Goal: Task Accomplishment & Management: Use online tool/utility

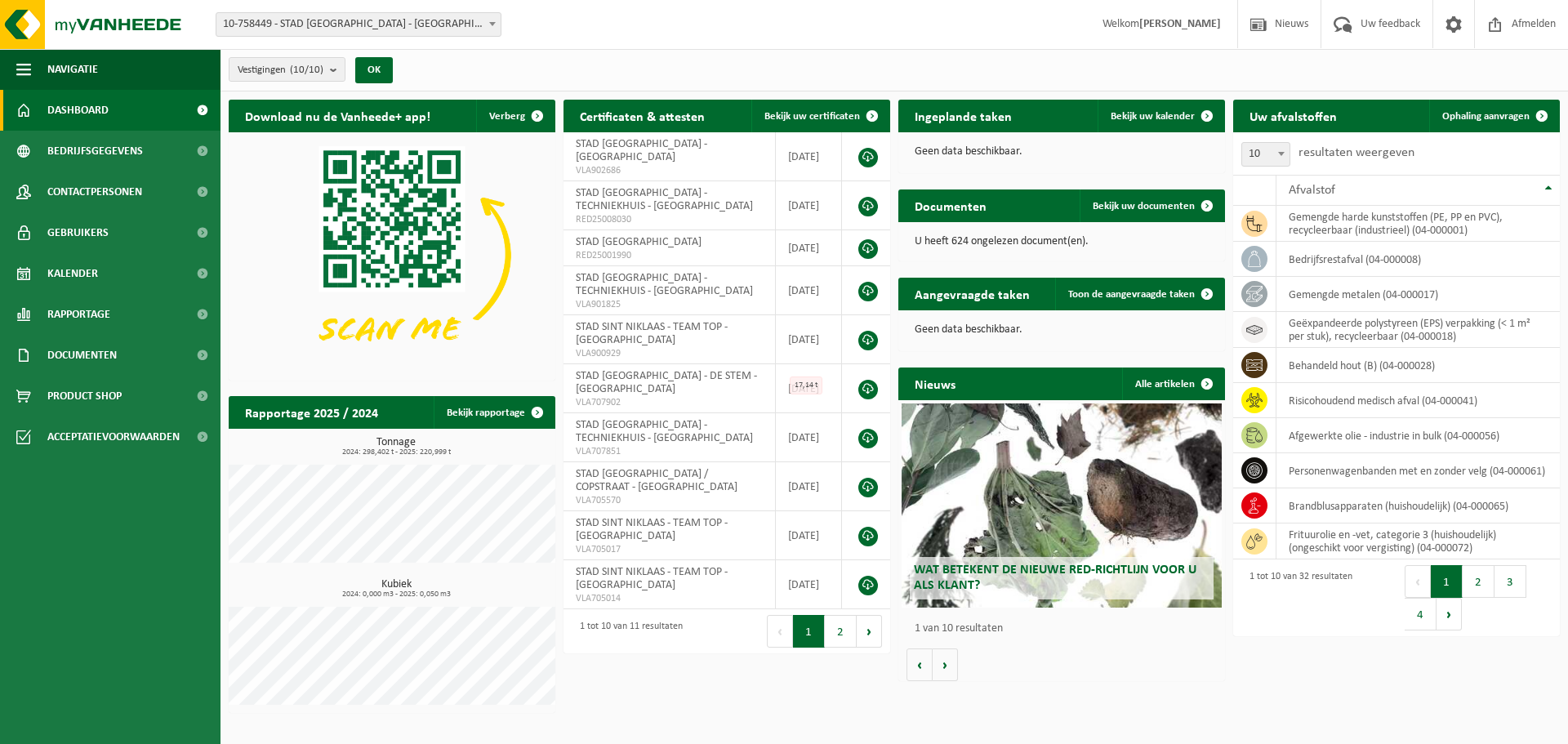
drag, startPoint x: 1470, startPoint y: 112, endPoint x: 1189, endPoint y: 168, distance: 286.5
click at [1470, 115] on span "Ophaling aanvragen" at bounding box center [1485, 117] width 87 height 11
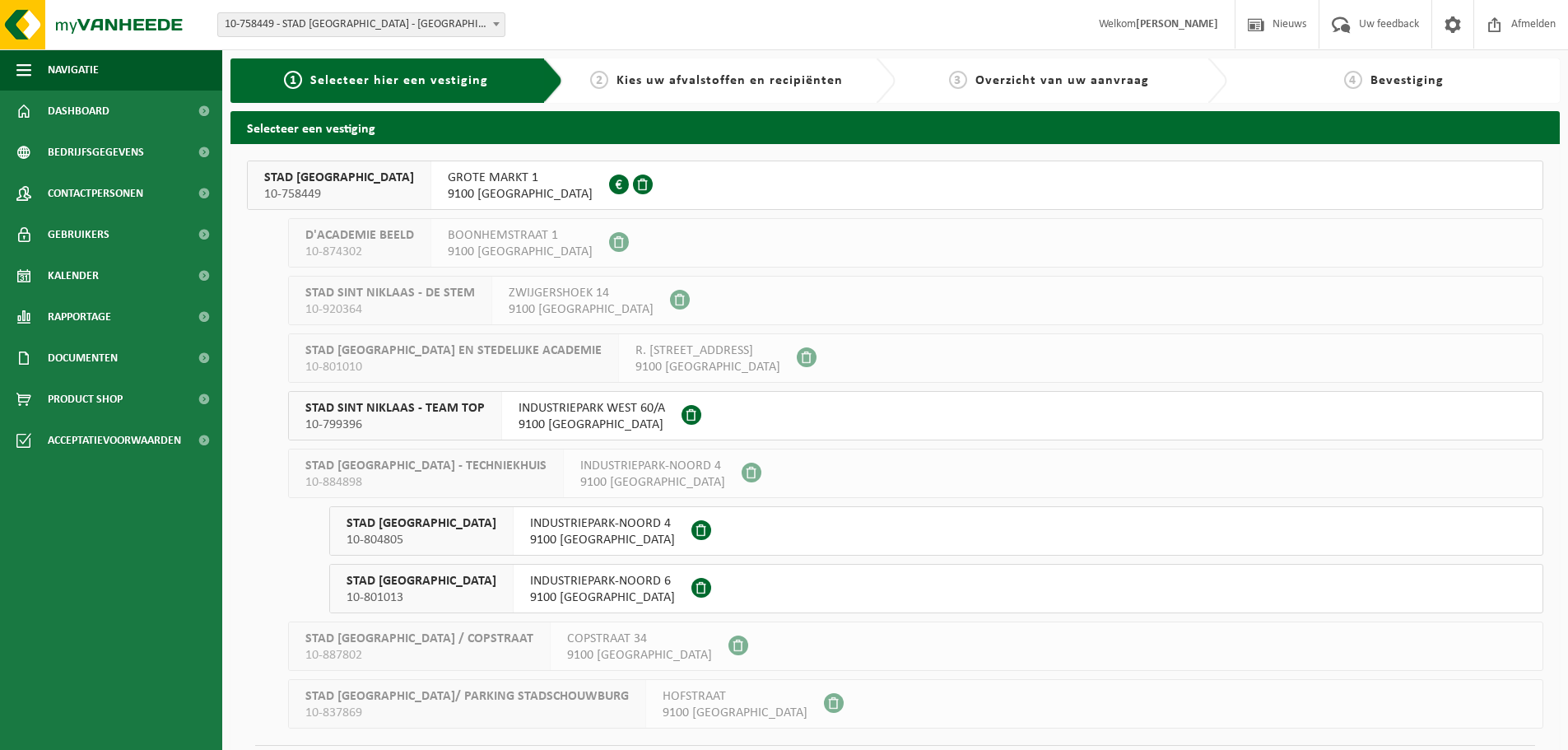
click at [612, 419] on span "INDUSTRIEPARK WEST 60/A 9100 [GEOGRAPHIC_DATA]" at bounding box center [592, 416] width 147 height 33
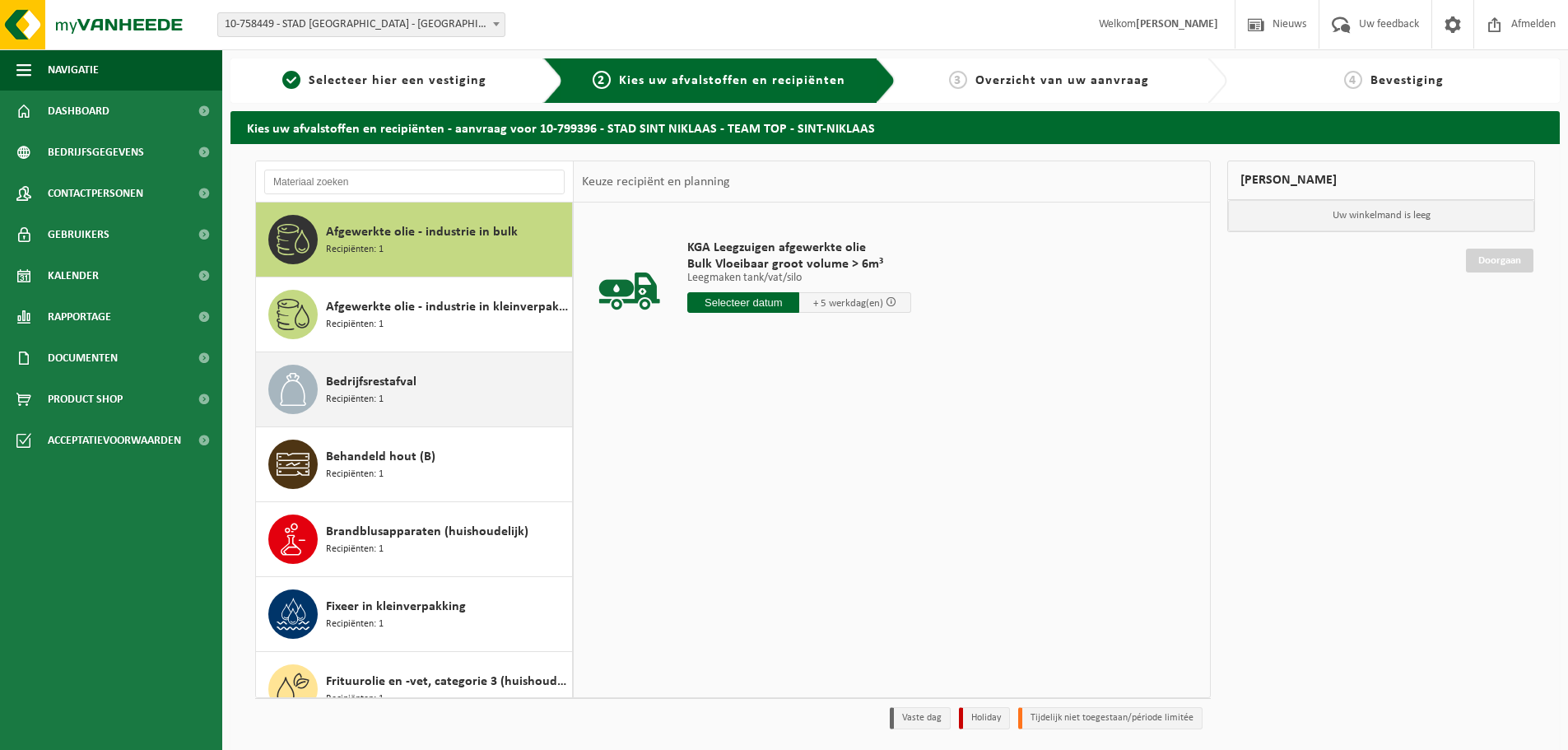
click at [453, 394] on div "Bedrijfsrestafval Recipiënten: 1" at bounding box center [446, 388] width 242 height 49
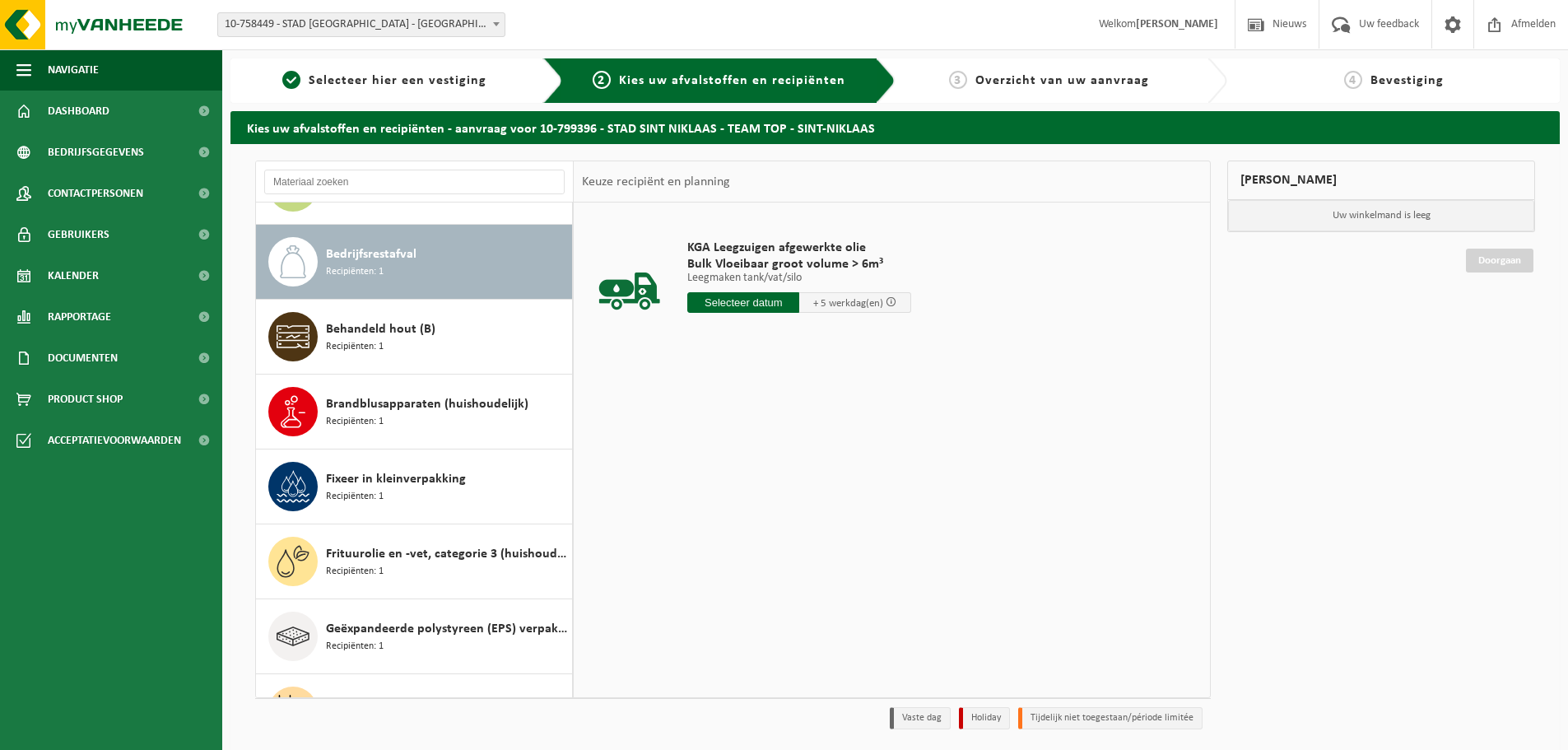
scroll to position [150, 0]
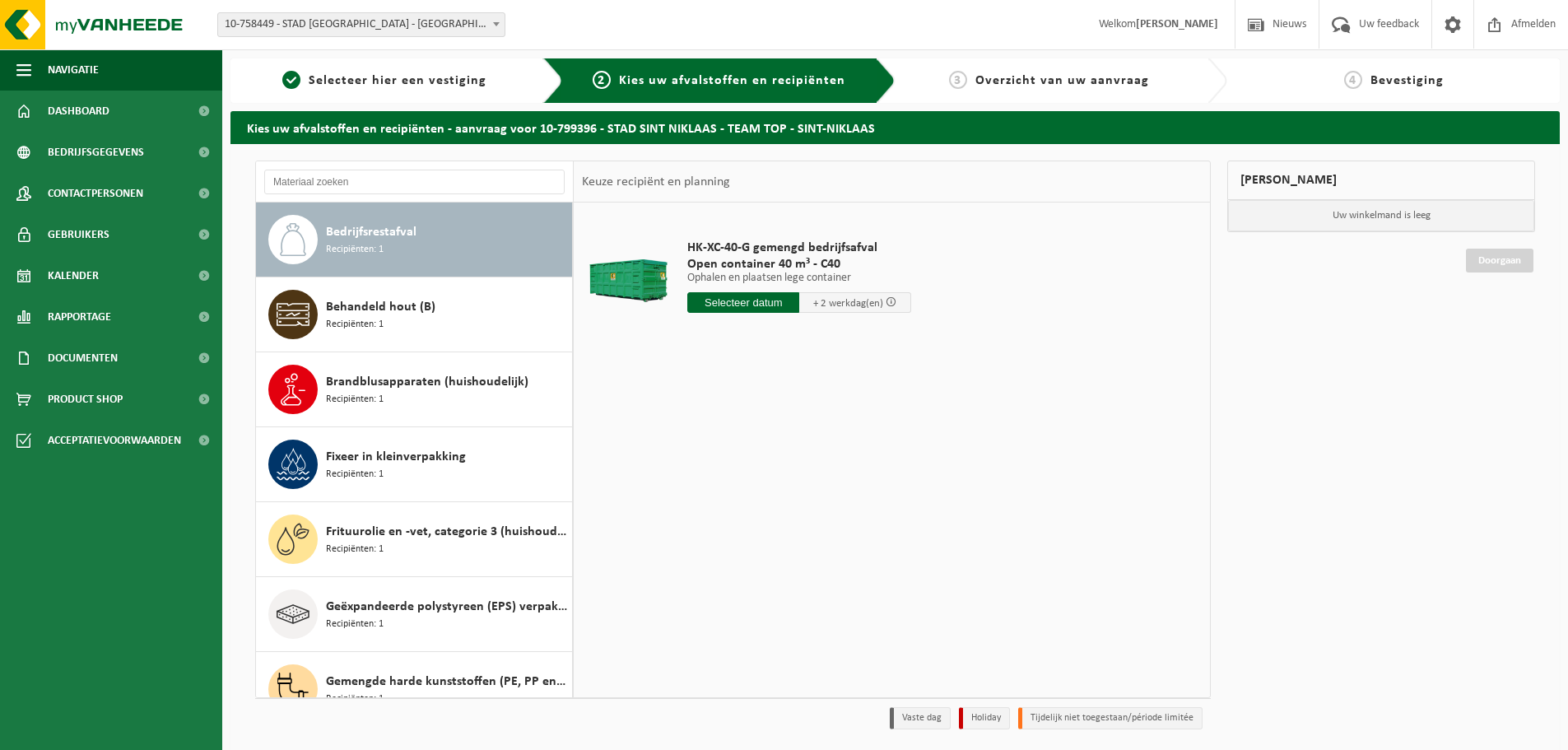
click at [749, 304] on input "text" at bounding box center [743, 302] width 112 height 20
click at [786, 472] on div "21" at bounding box center [789, 475] width 29 height 26
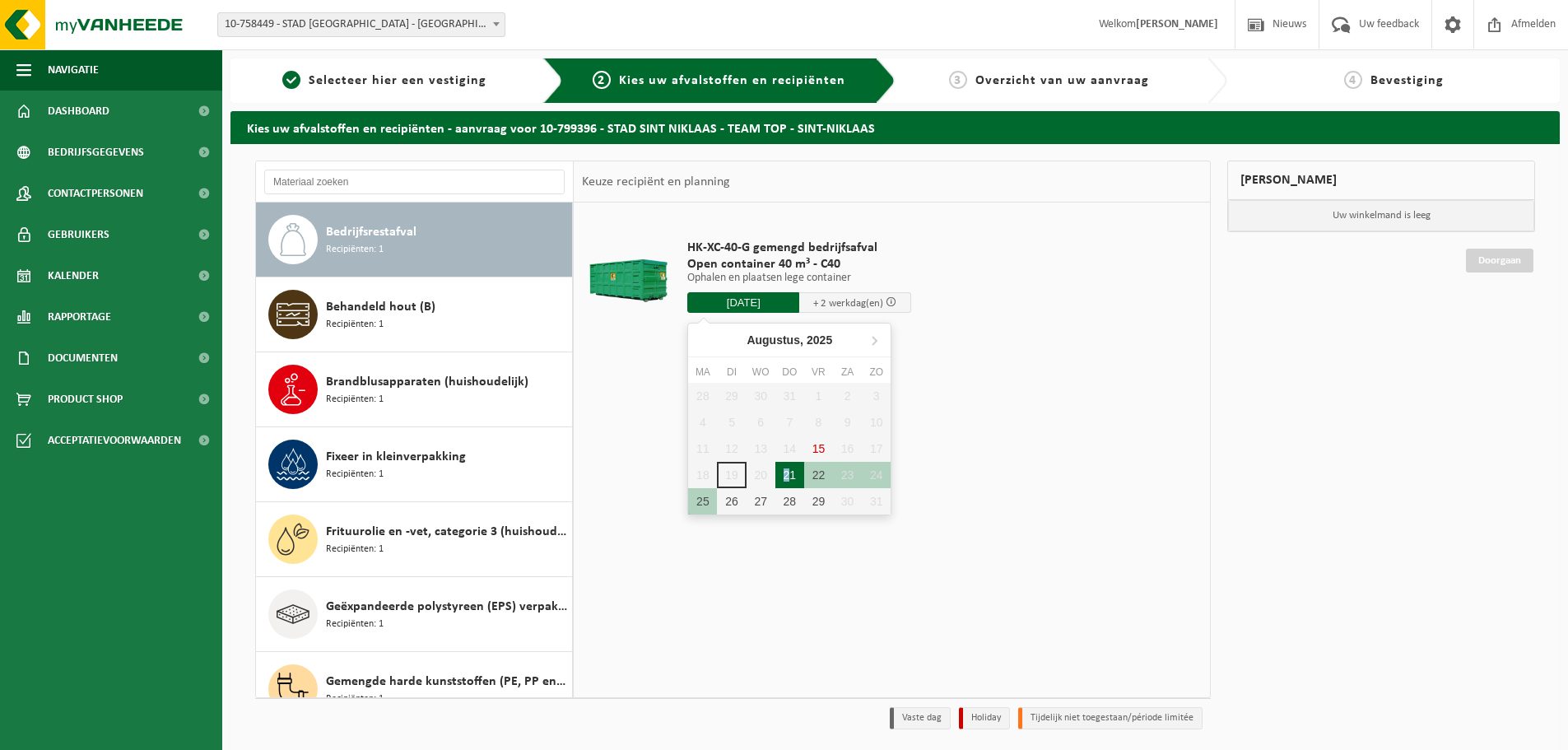
type input "Van 2025-08-21"
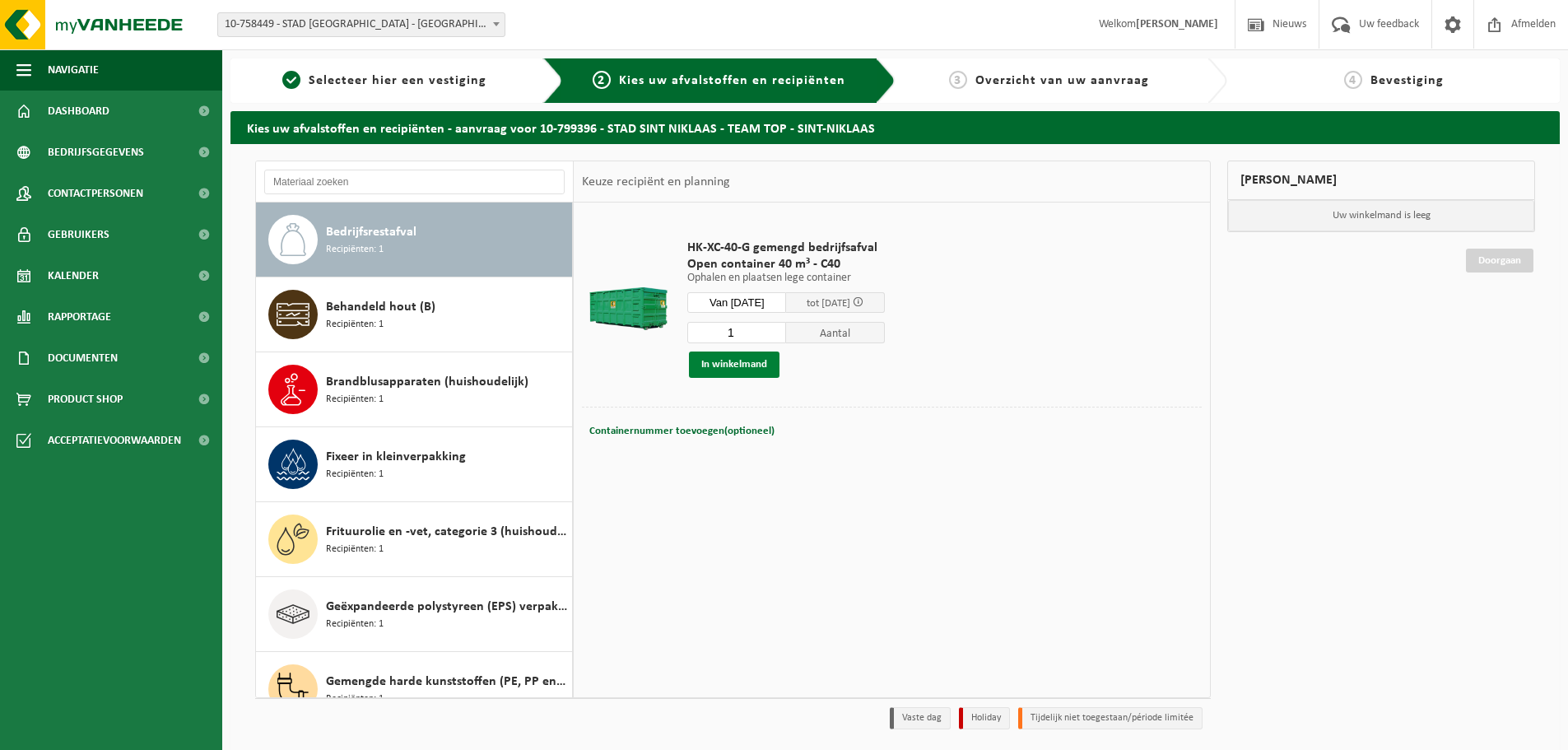
click at [723, 363] on button "In winkelmand" at bounding box center [734, 364] width 91 height 26
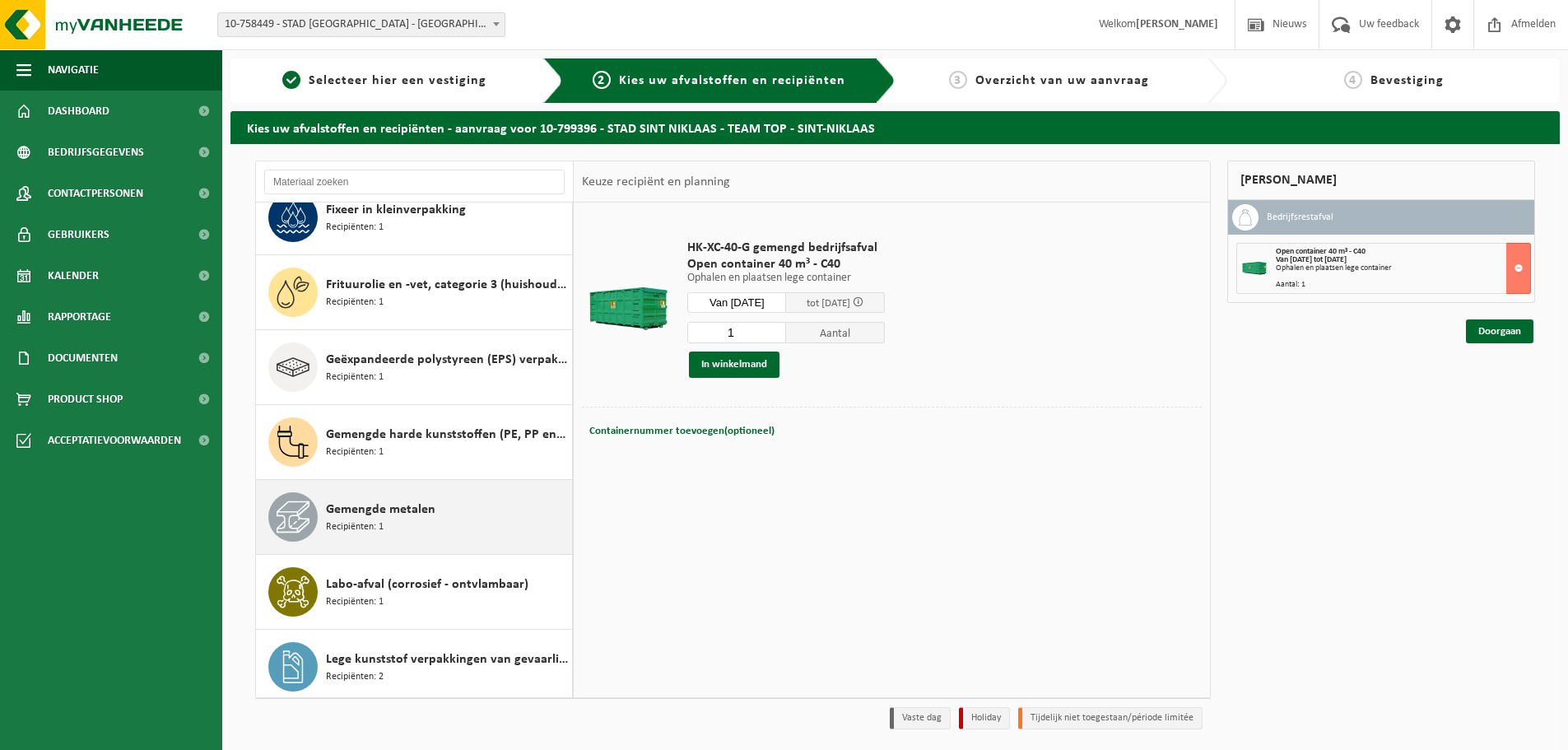
click at [382, 517] on span "Gemengde metalen" at bounding box center [380, 509] width 109 height 19
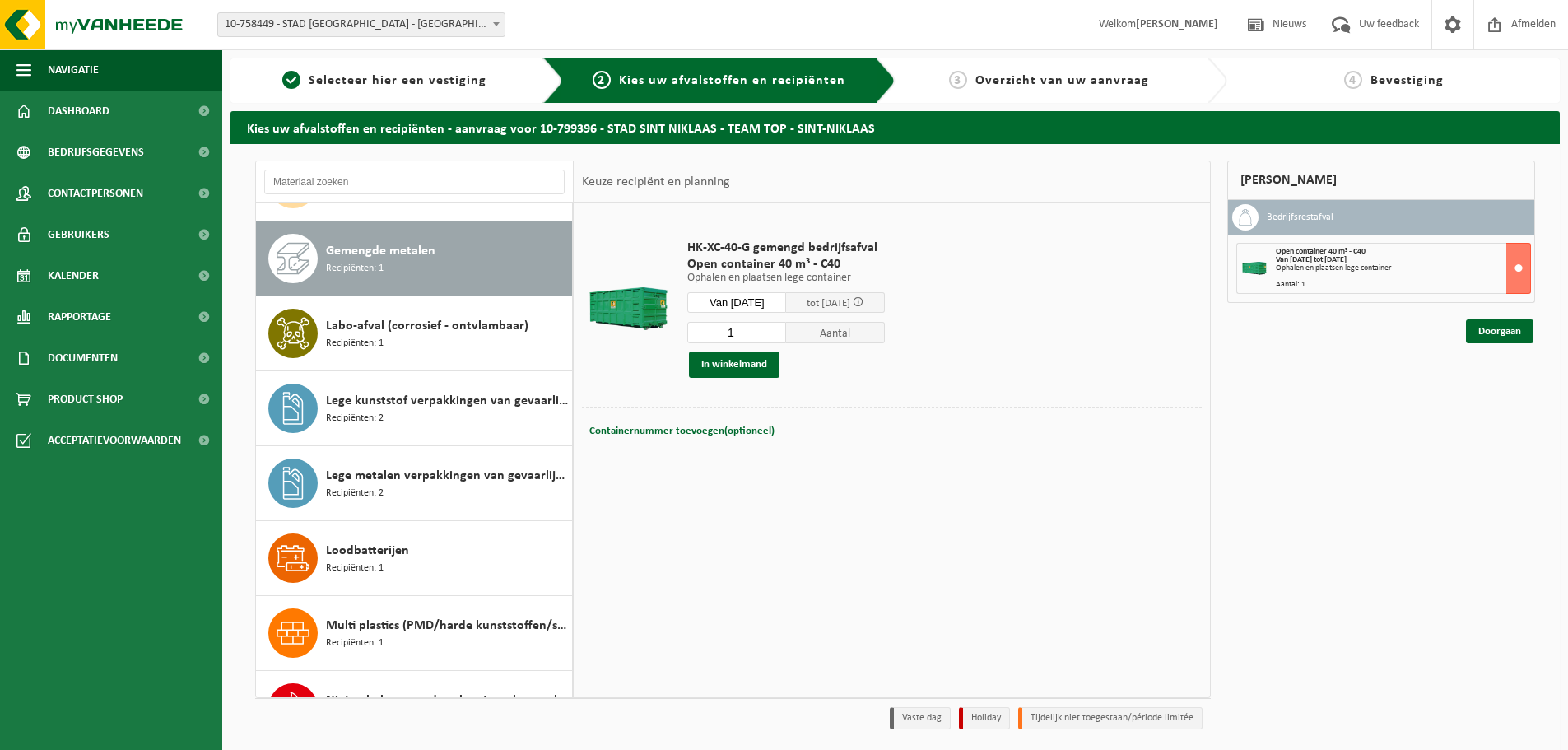
scroll to position [674, 0]
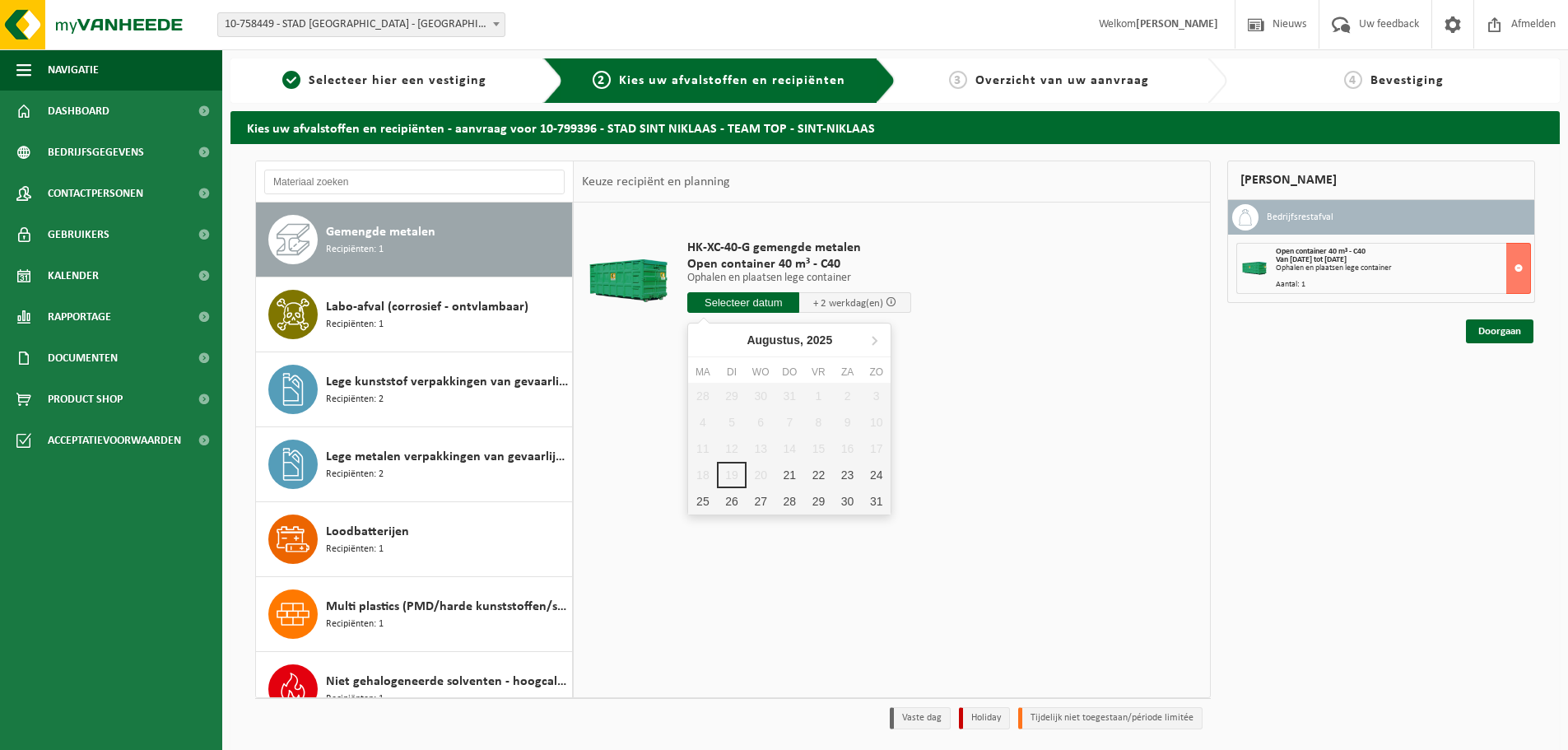
click at [750, 301] on input "text" at bounding box center [743, 302] width 112 height 20
click at [794, 472] on div "21" at bounding box center [789, 475] width 29 height 26
type input "Van 2025-08-21"
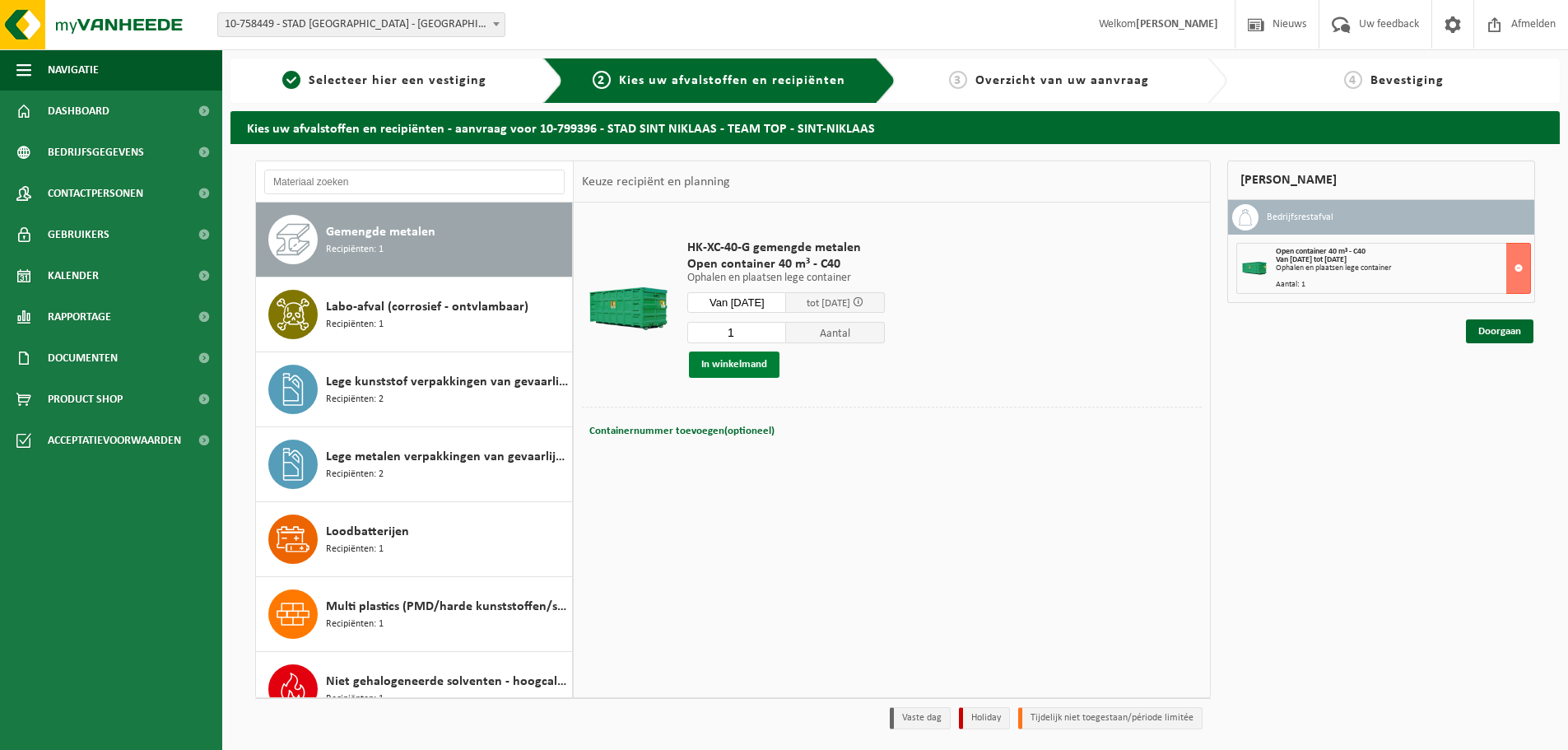
click at [732, 362] on button "In winkelmand" at bounding box center [734, 364] width 91 height 26
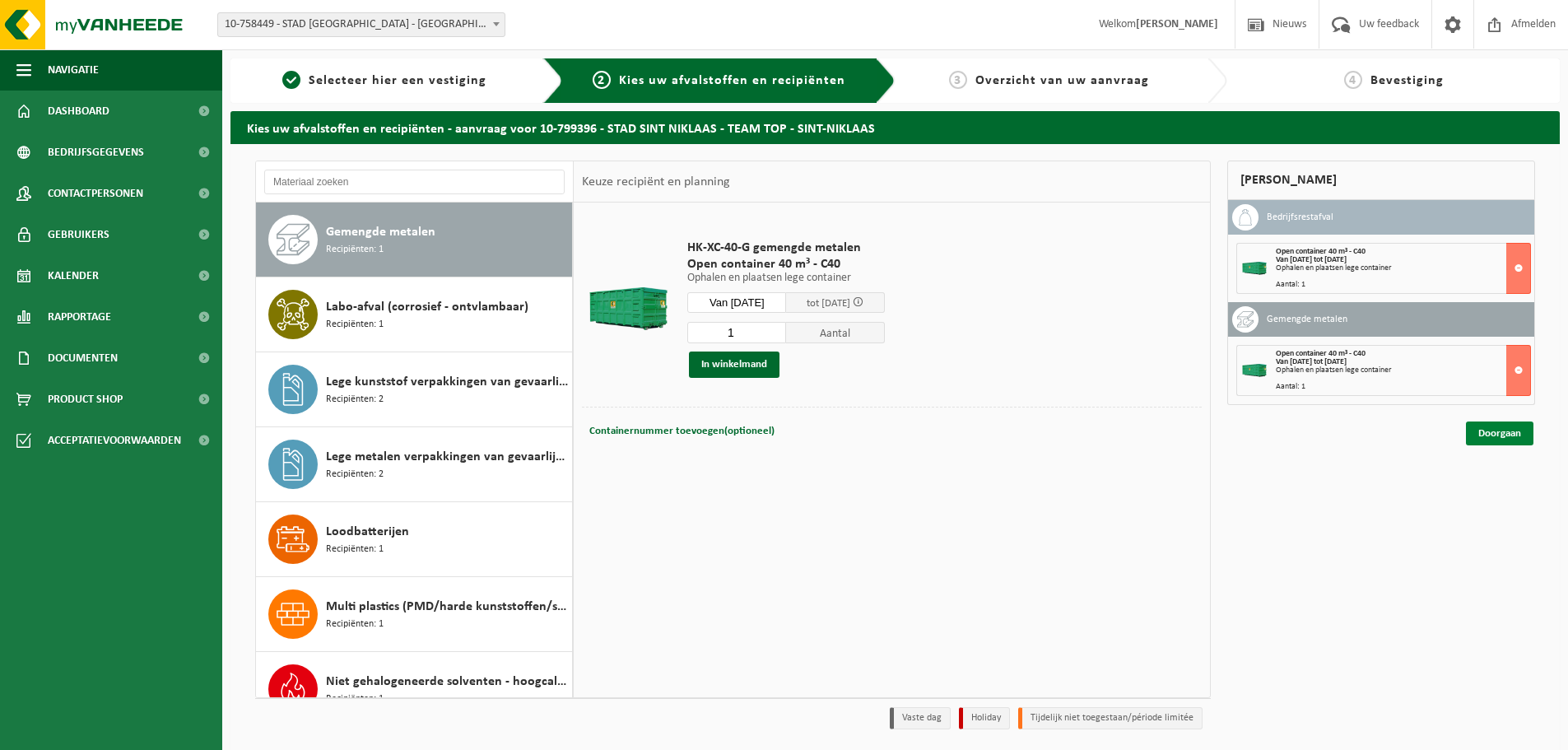
click at [1511, 428] on link "Doorgaan" at bounding box center [1499, 433] width 68 height 24
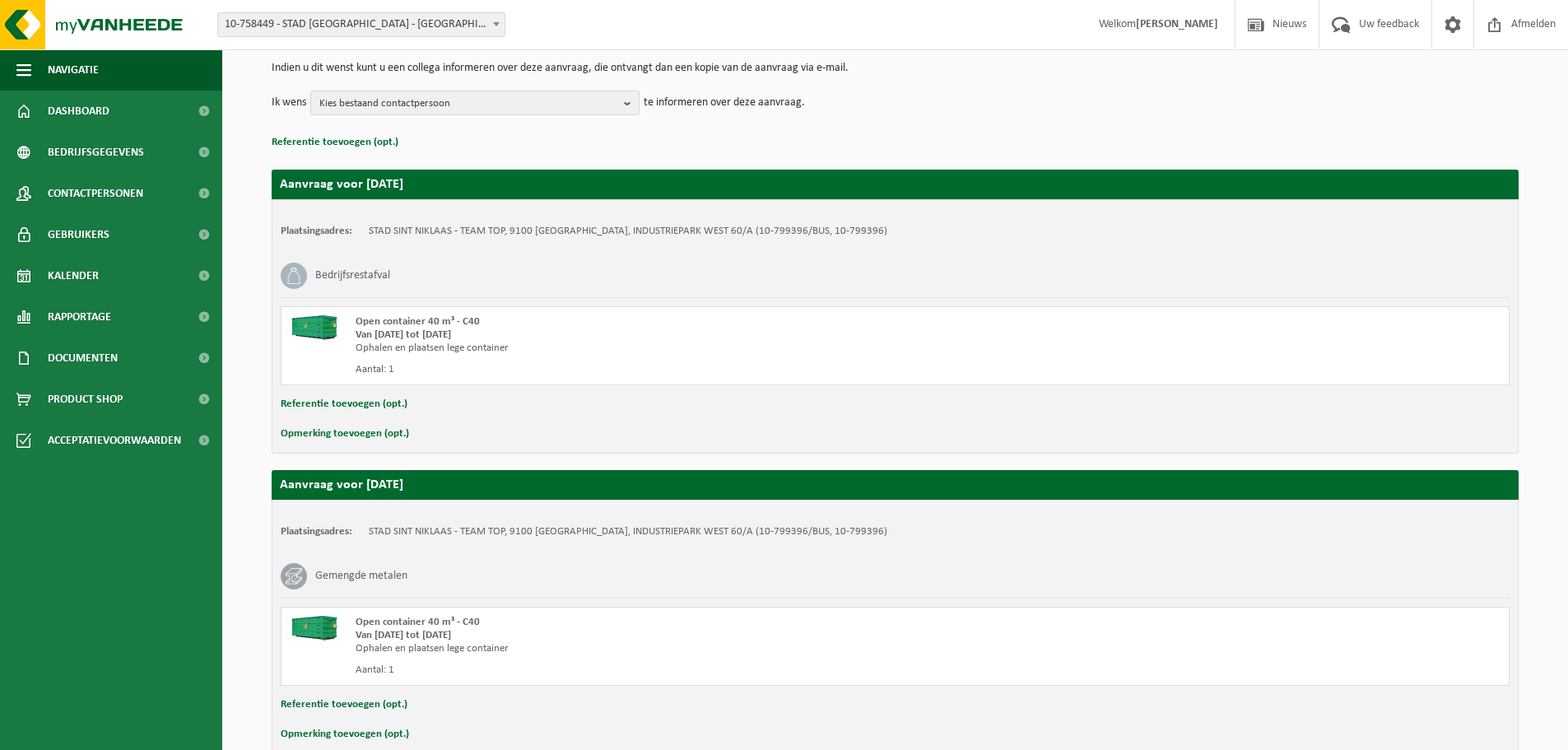
scroll to position [257, 0]
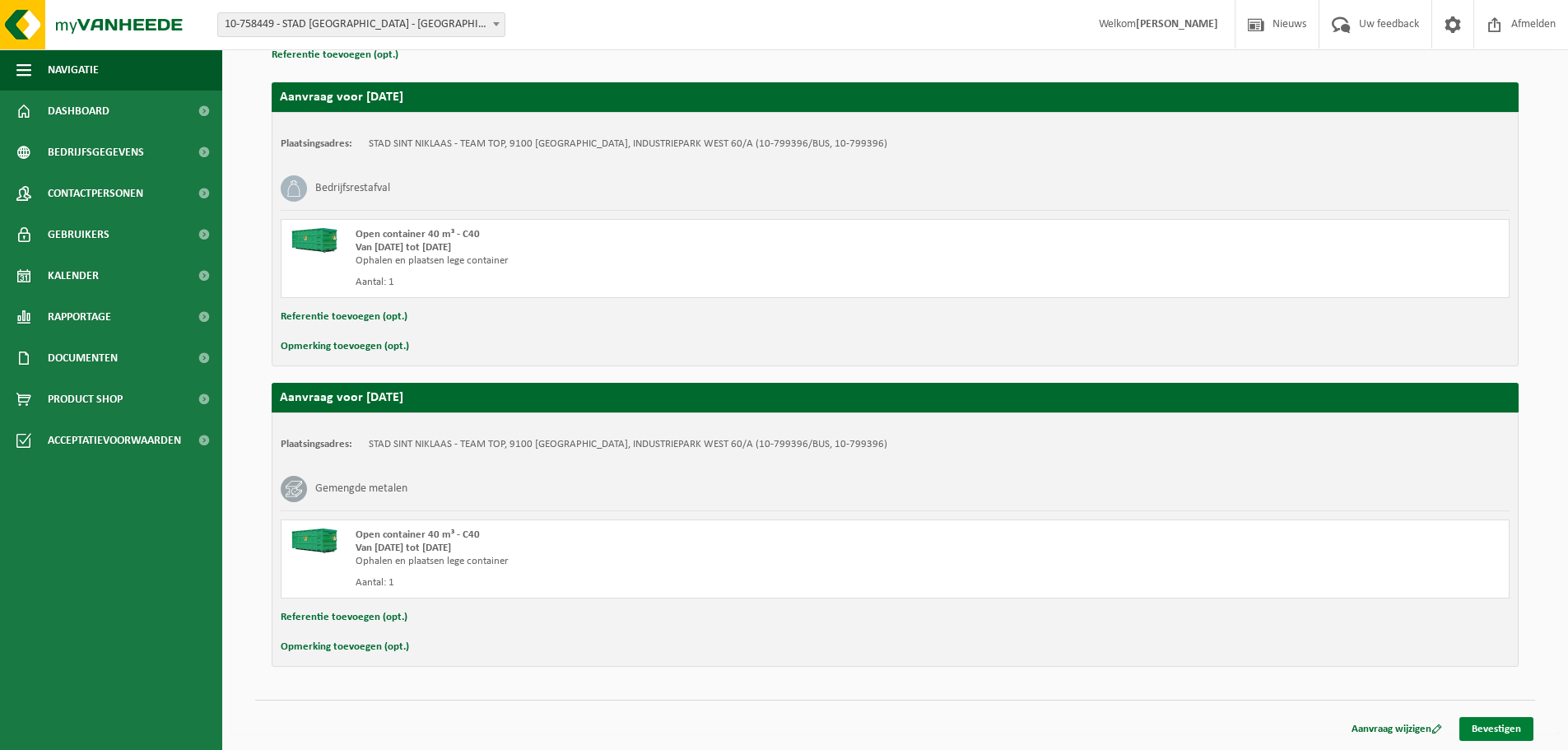
click at [1508, 731] on link "Bevestigen" at bounding box center [1497, 729] width 74 height 24
